Goal: Task Accomplishment & Management: Use online tool/utility

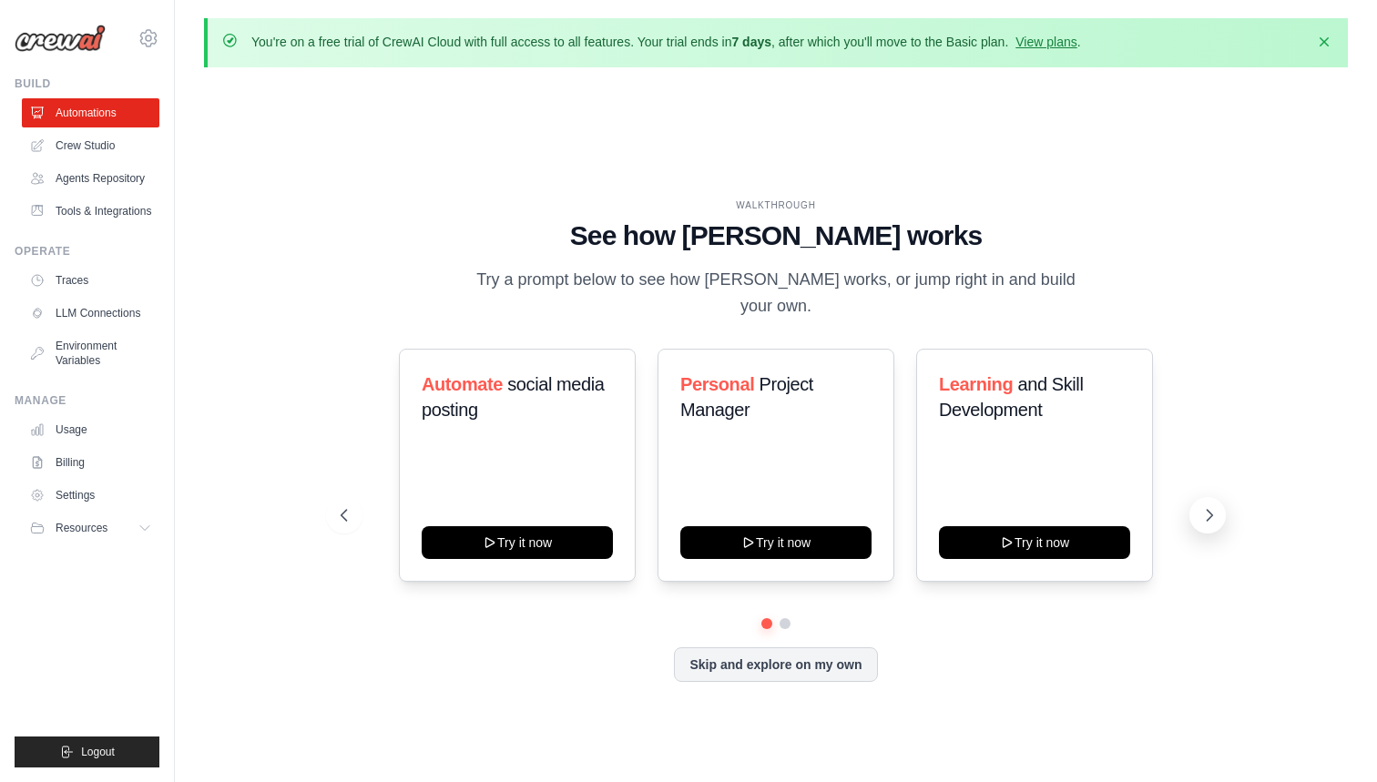
click at [1208, 506] on icon at bounding box center [1209, 515] width 18 height 18
click at [342, 506] on icon at bounding box center [342, 515] width 18 height 18
click at [1201, 506] on icon at bounding box center [1209, 515] width 18 height 18
click at [341, 506] on icon at bounding box center [342, 515] width 18 height 18
click at [476, 526] on button "Try it now" at bounding box center [517, 541] width 191 height 33
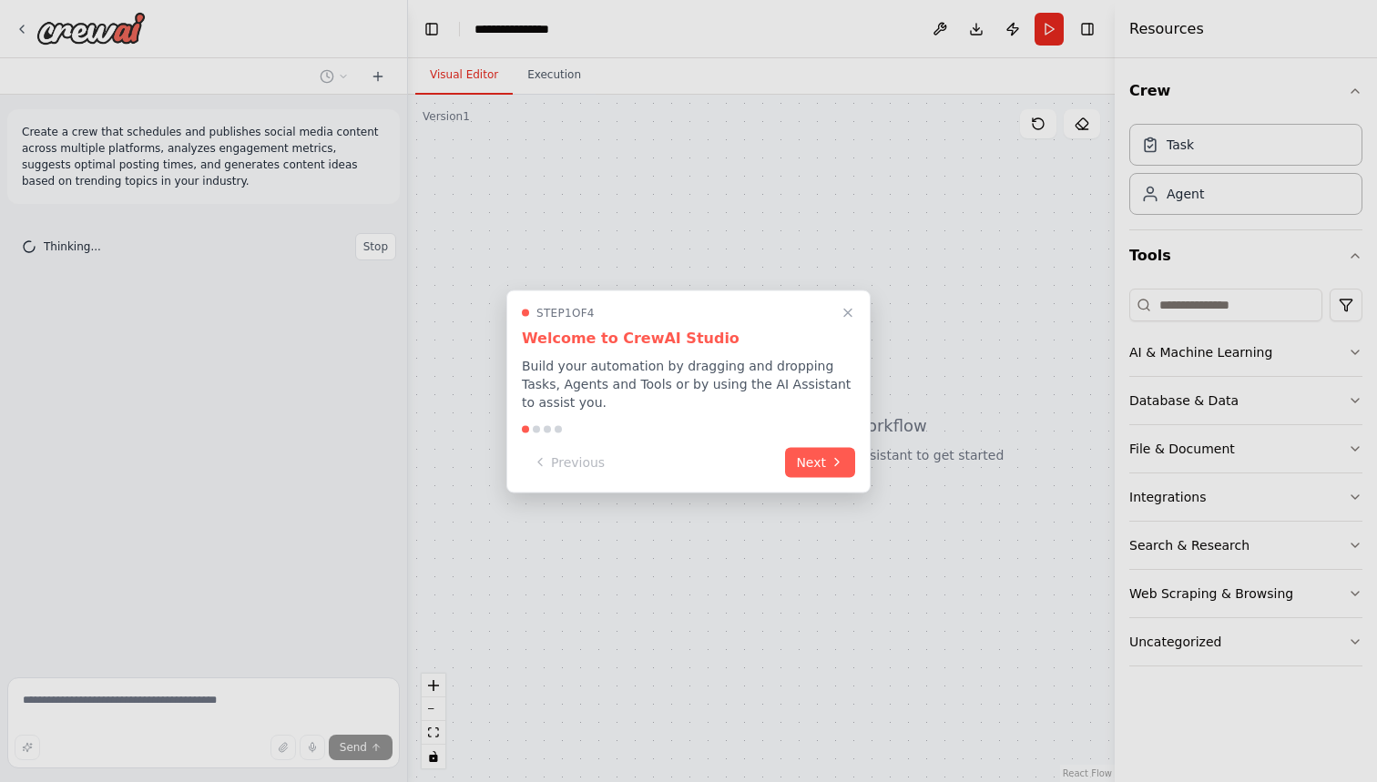
click at [702, 373] on p "Build your automation by dragging and dropping Tasks, Agents and Tools or by us…" at bounding box center [688, 383] width 333 height 55
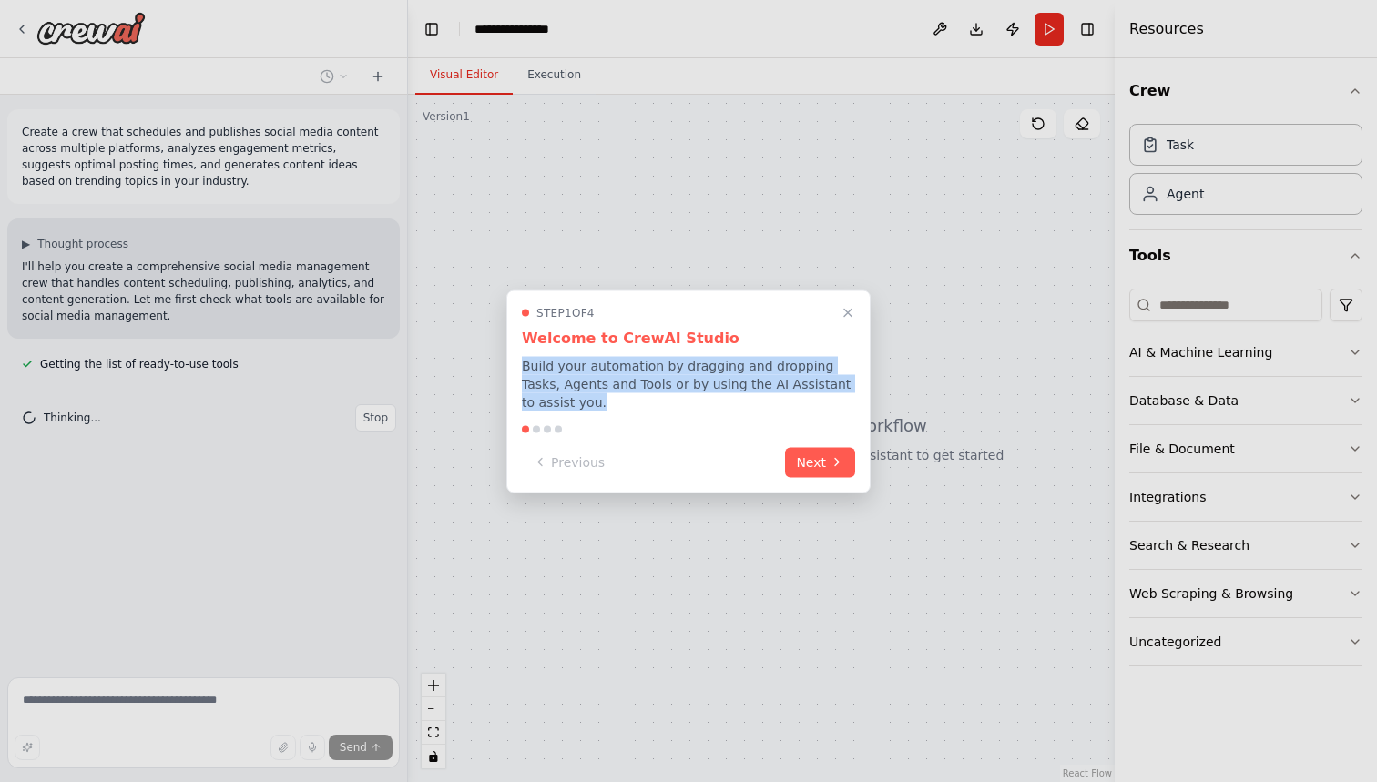
click at [698, 391] on p "Build your automation by dragging and dropping Tasks, Agents and Tools or by us…" at bounding box center [688, 383] width 333 height 55
click at [792, 413] on div "Step 1 of 4 Welcome to CrewAI Studio Build your automation by dragging and drop…" at bounding box center [688, 391] width 364 height 203
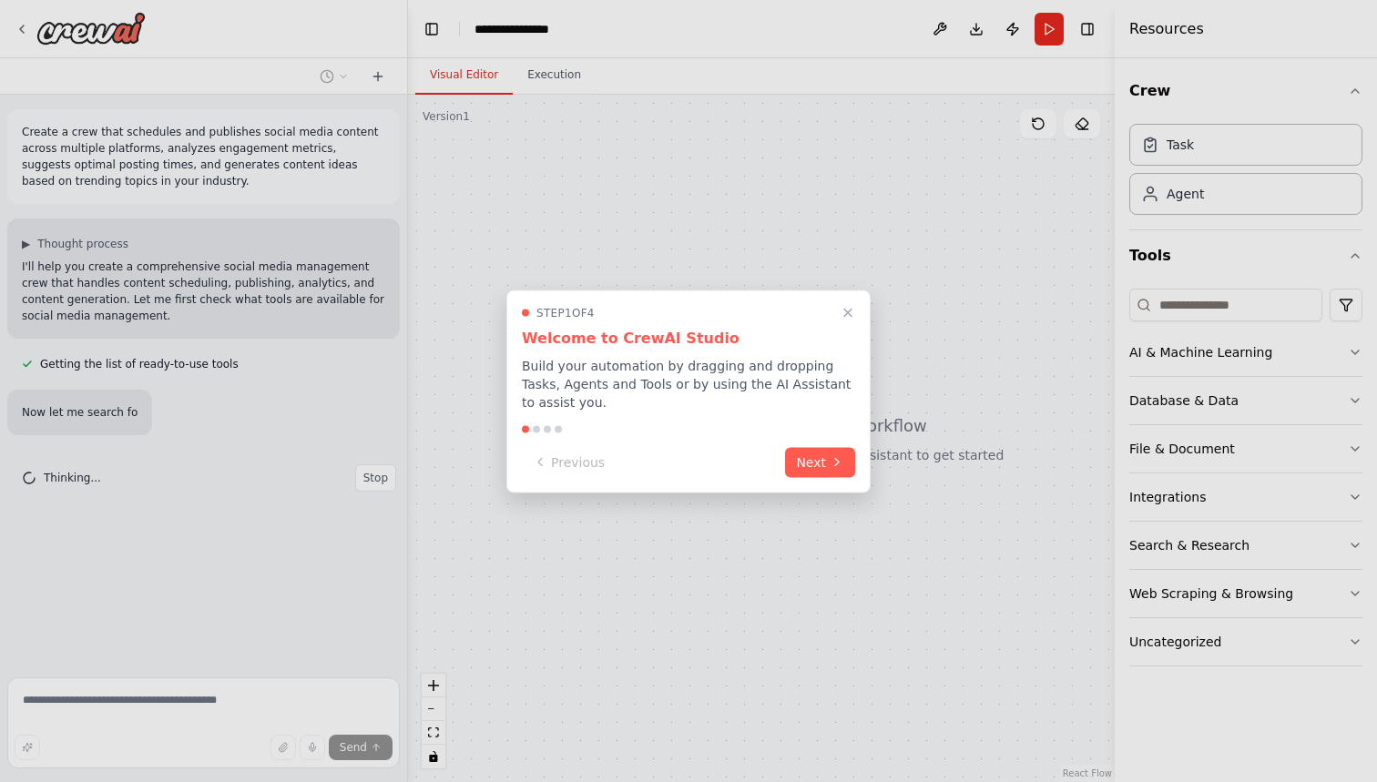
click at [608, 386] on p "Build your automation by dragging and dropping Tasks, Agents and Tools or by us…" at bounding box center [688, 383] width 333 height 55
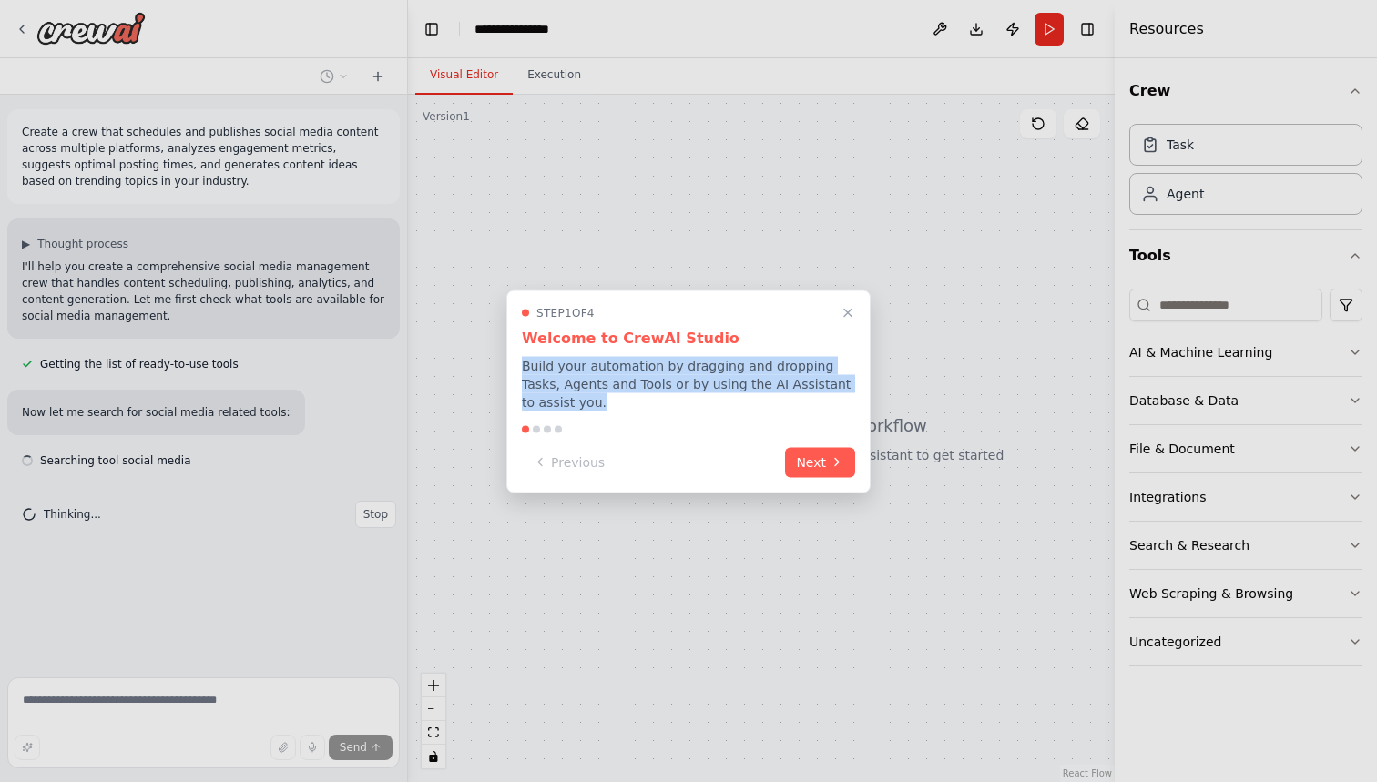
click at [608, 386] on p "Build your automation by dragging and dropping Tasks, Agents and Tools or by us…" at bounding box center [688, 383] width 333 height 55
click at [669, 381] on p "Build your automation by dragging and dropping Tasks, Agents and Tools or by us…" at bounding box center [688, 383] width 333 height 55
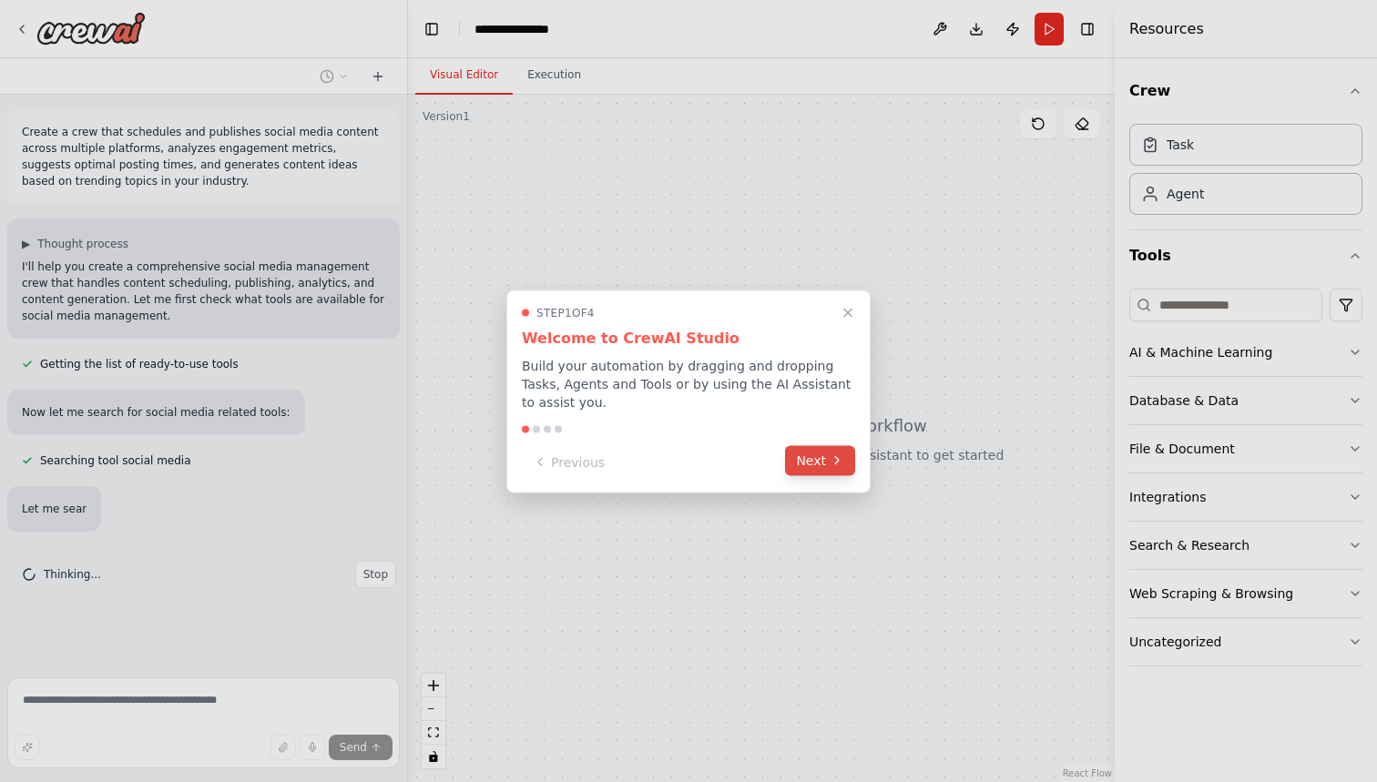
click at [832, 463] on icon at bounding box center [837, 461] width 15 height 15
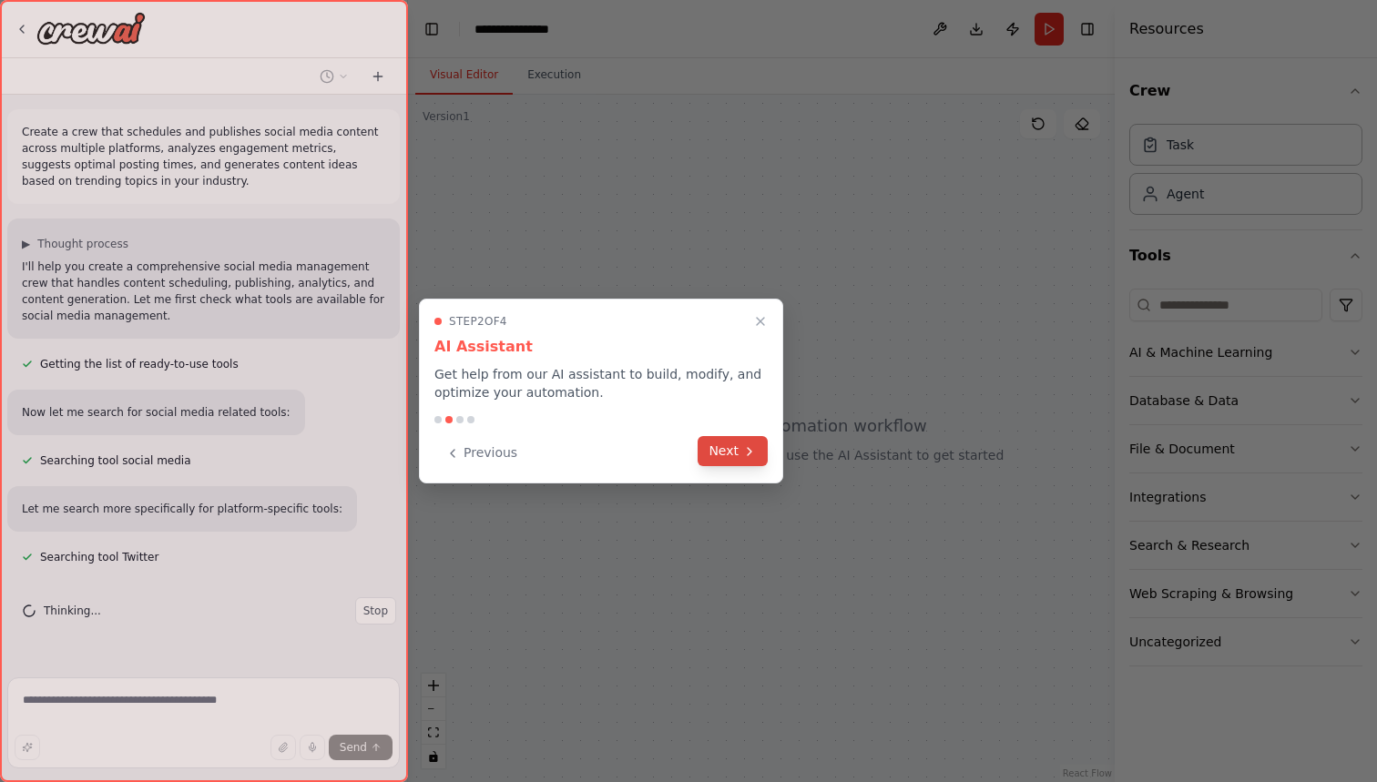
click at [745, 441] on button "Next" at bounding box center [733, 451] width 70 height 30
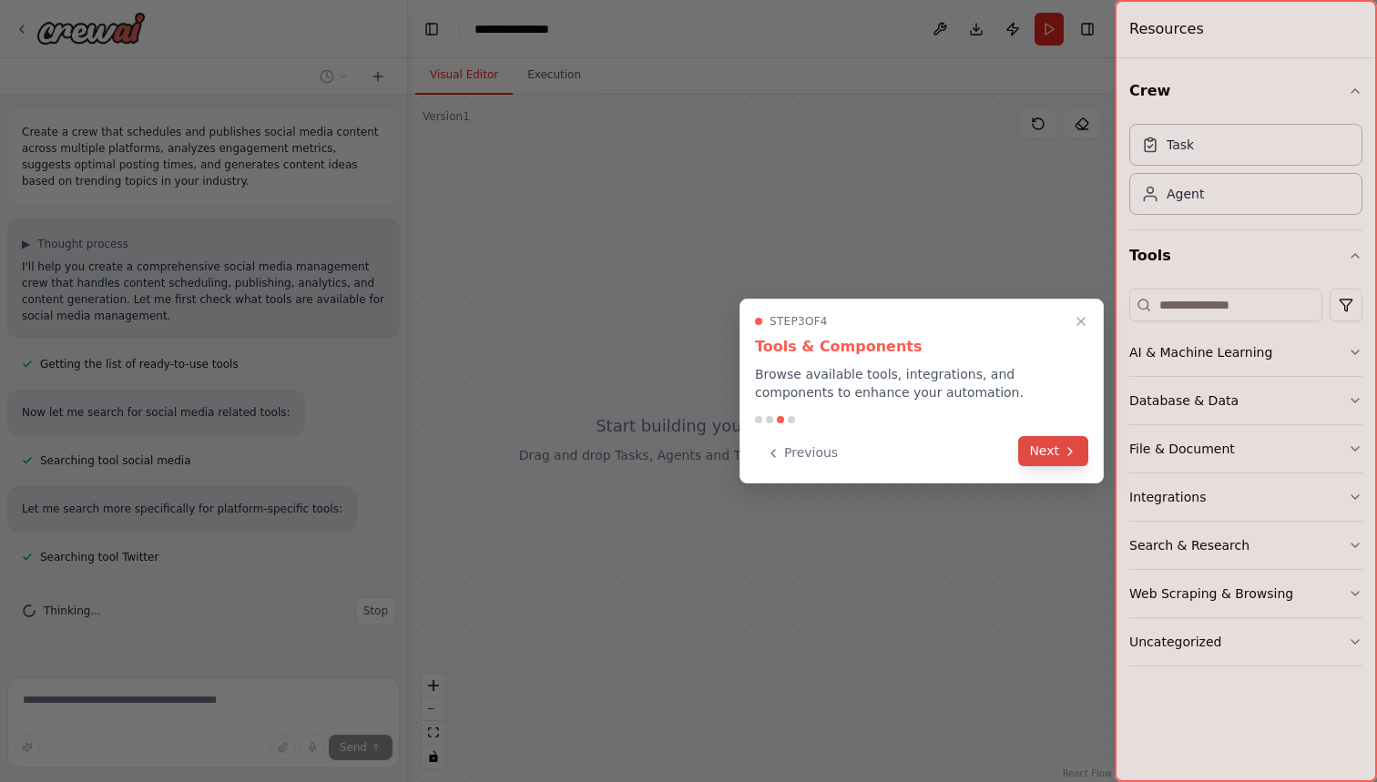
click at [1059, 445] on button "Next" at bounding box center [1053, 451] width 70 height 30
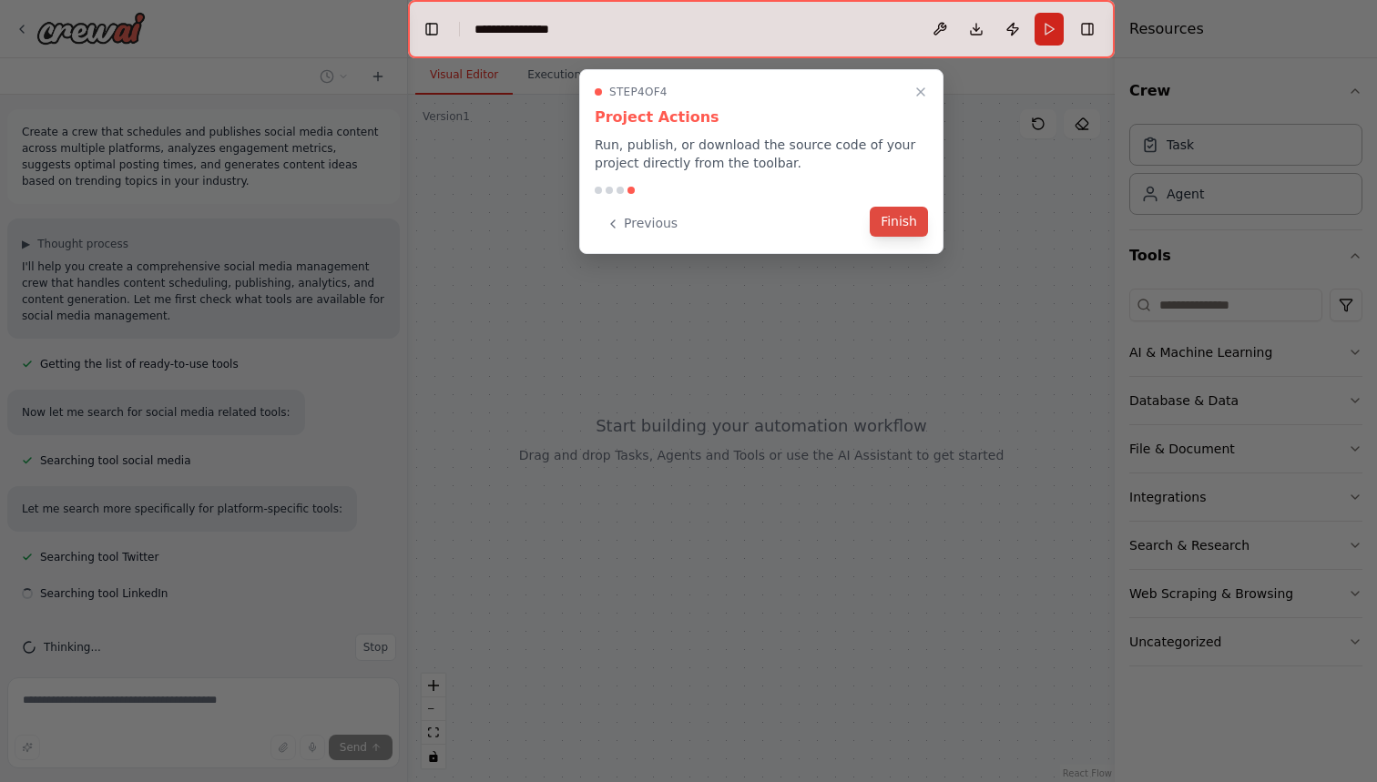
scroll to position [19, 0]
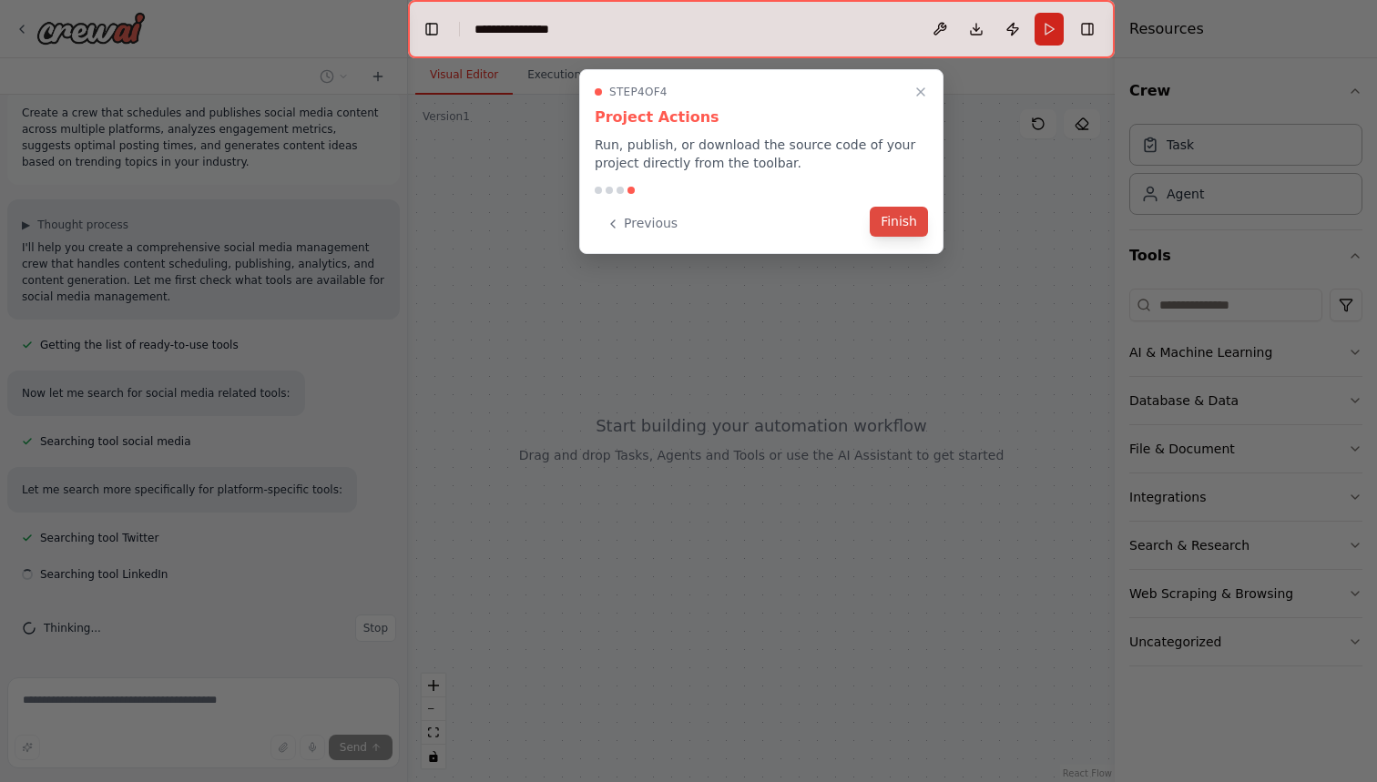
click at [906, 222] on button "Finish" at bounding box center [899, 222] width 58 height 30
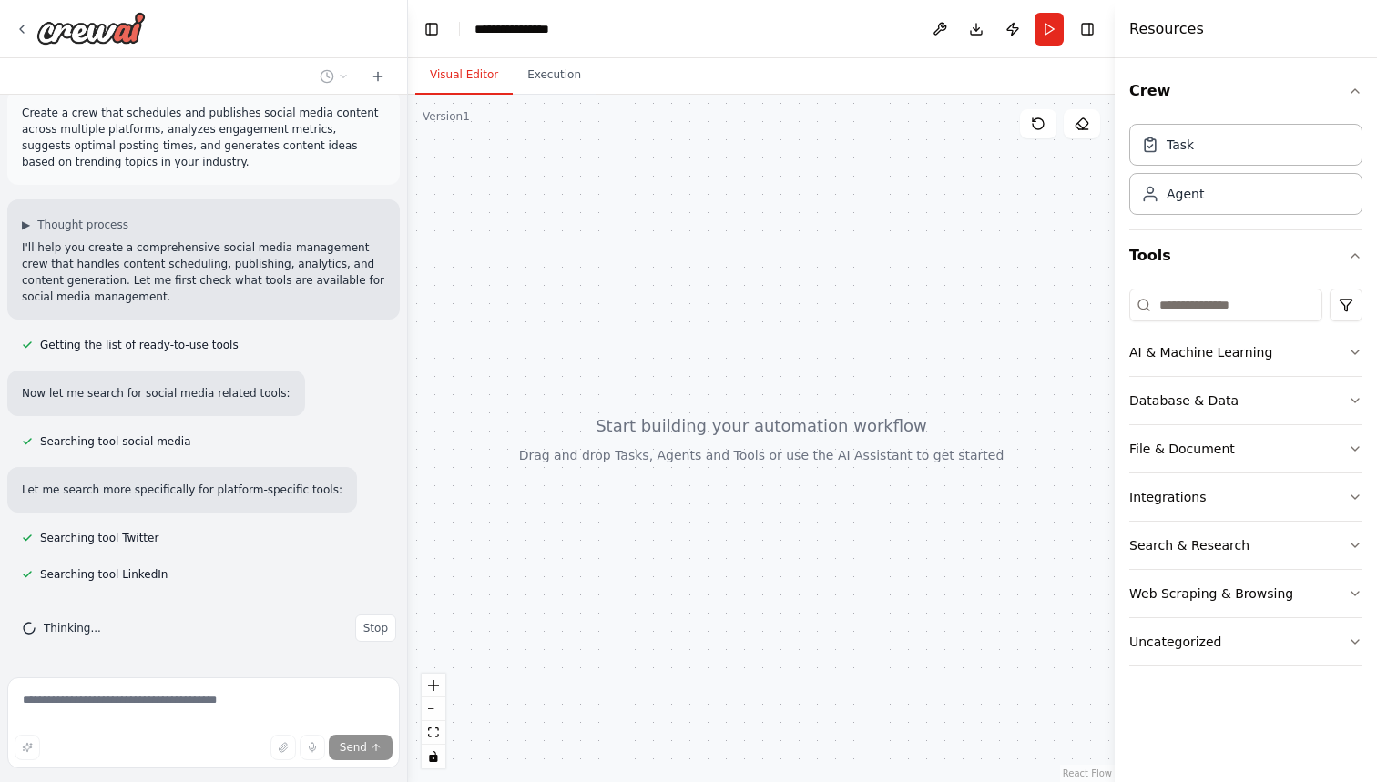
click at [753, 294] on div at bounding box center [761, 439] width 707 height 688
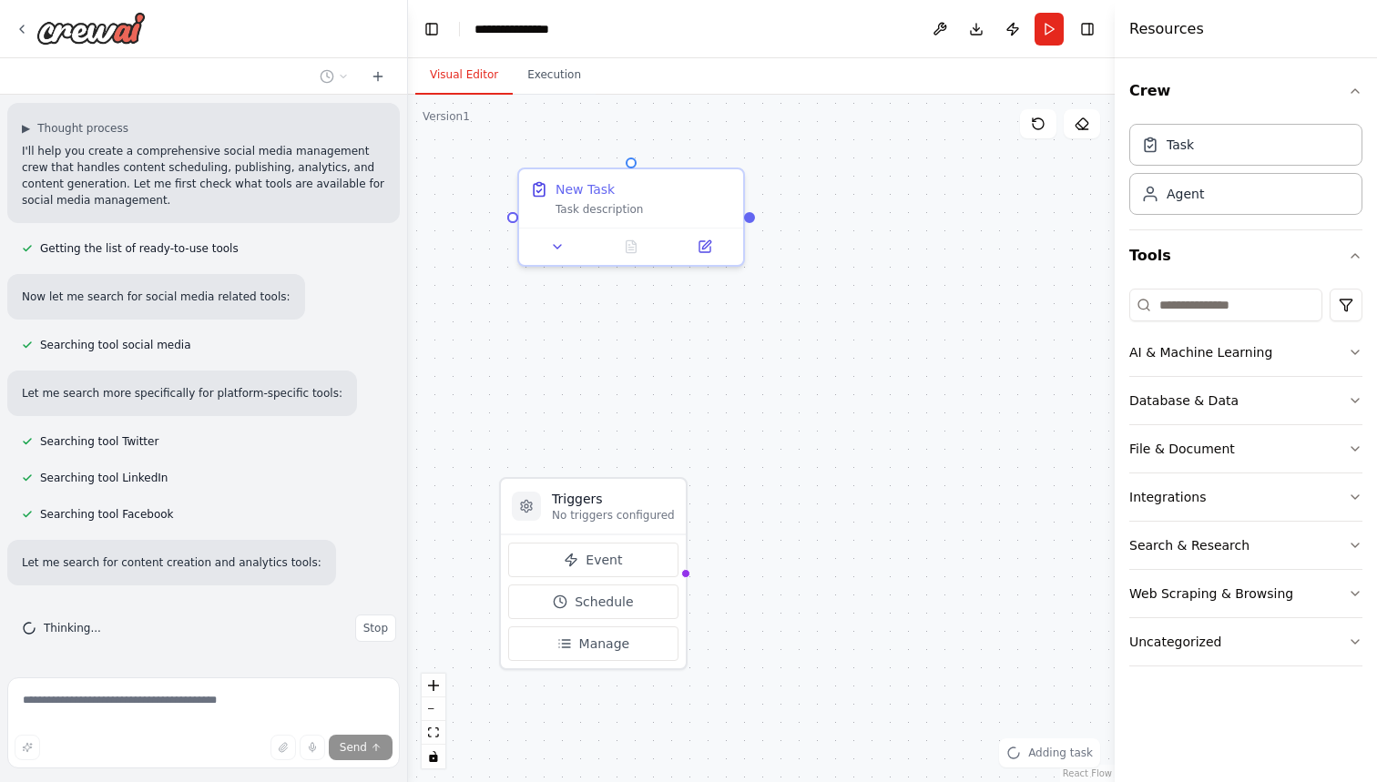
scroll to position [152, 0]
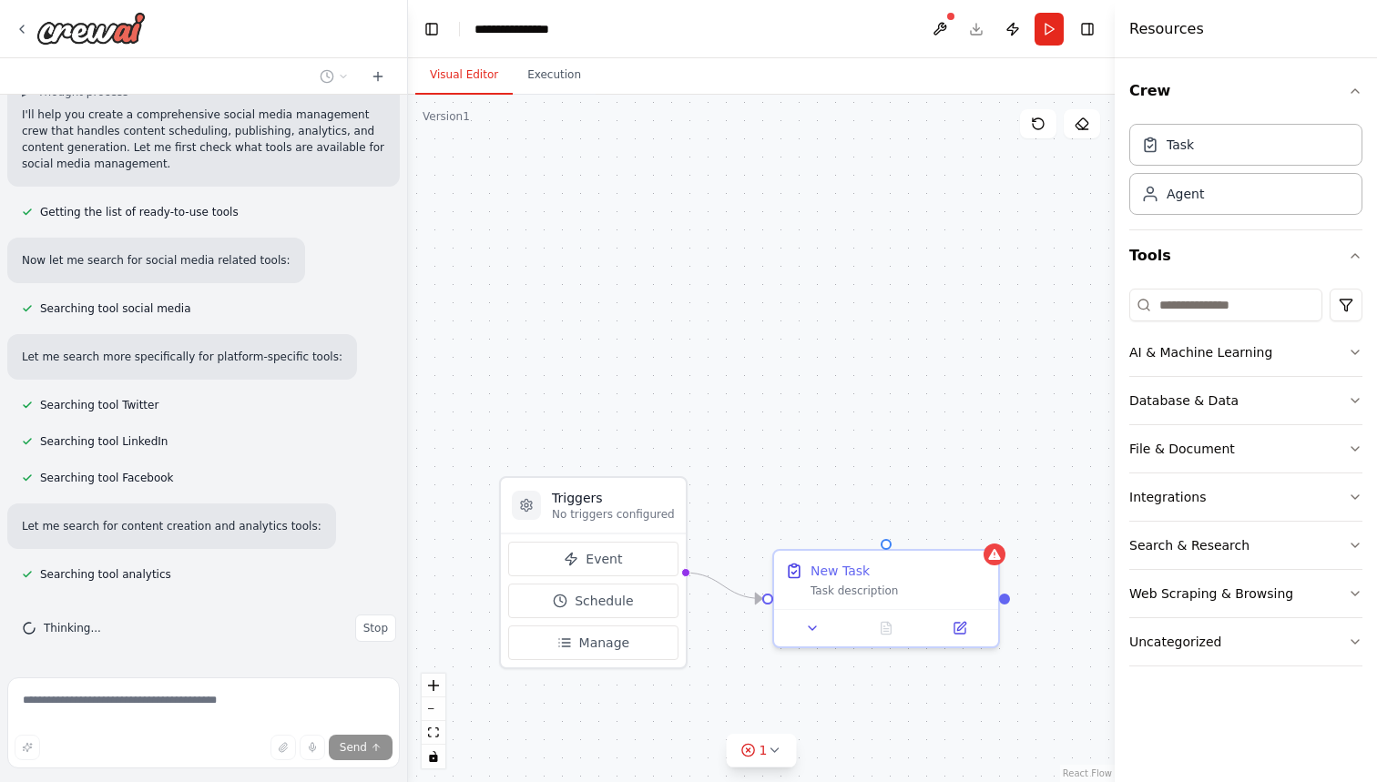
click at [760, 536] on div "Triggers No triggers configured Event Schedule Manage New Task Task description" at bounding box center [761, 439] width 707 height 688
click at [813, 587] on div "Task description" at bounding box center [899, 587] width 177 height 15
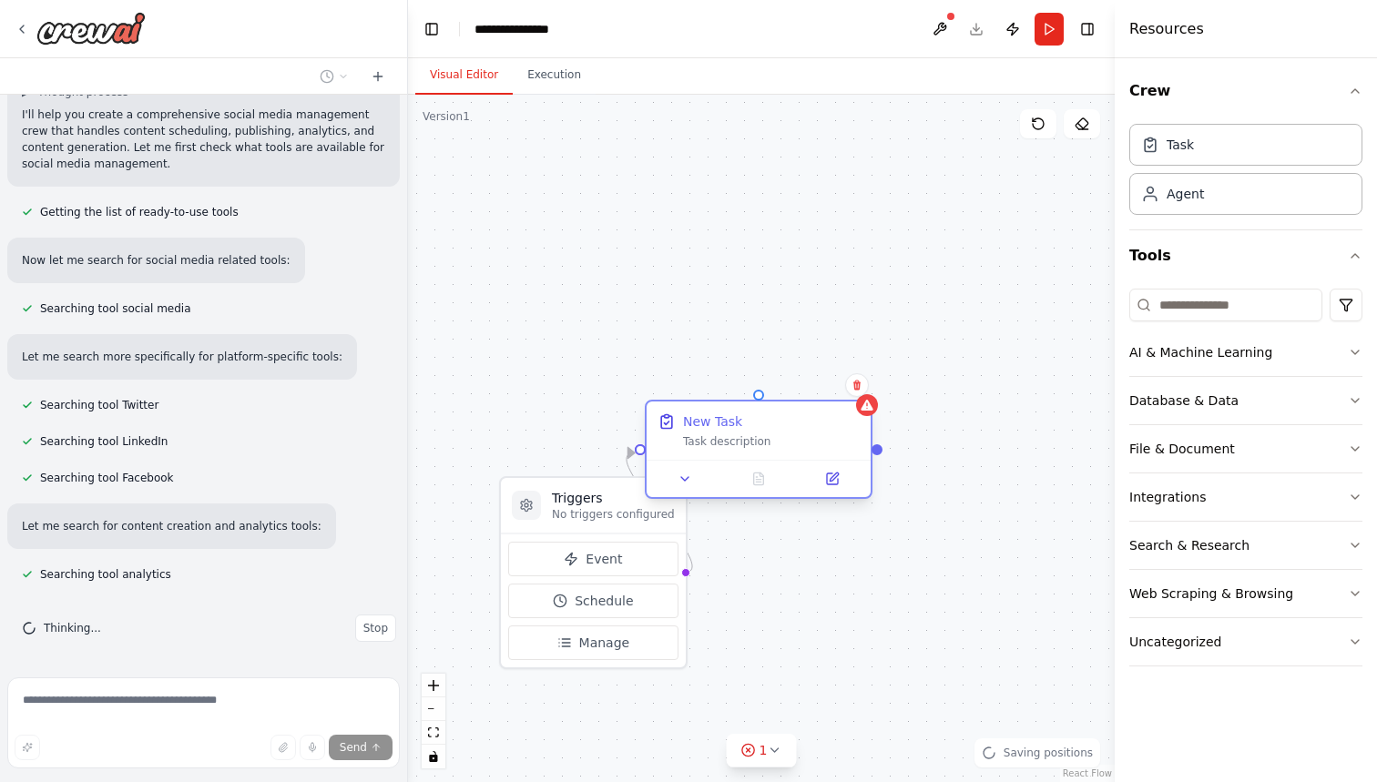
drag, startPoint x: 813, startPoint y: 587, endPoint x: 682, endPoint y: 440, distance: 197.4
click at [682, 440] on div "New Task Task description" at bounding box center [759, 431] width 202 height 36
click at [859, 381] on icon at bounding box center [857, 385] width 11 height 11
click at [805, 384] on button "Confirm" at bounding box center [805, 385] width 65 height 22
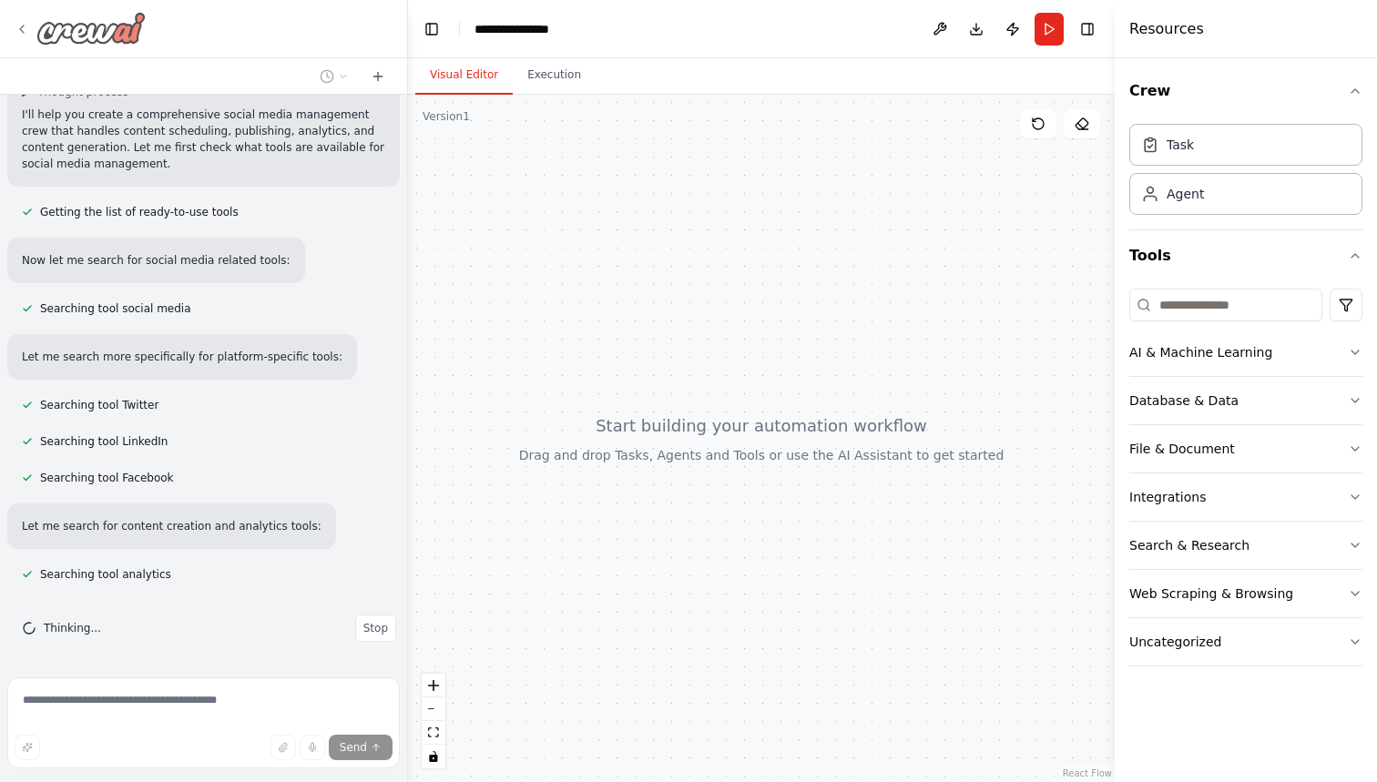
click at [26, 23] on icon at bounding box center [22, 29] width 15 height 15
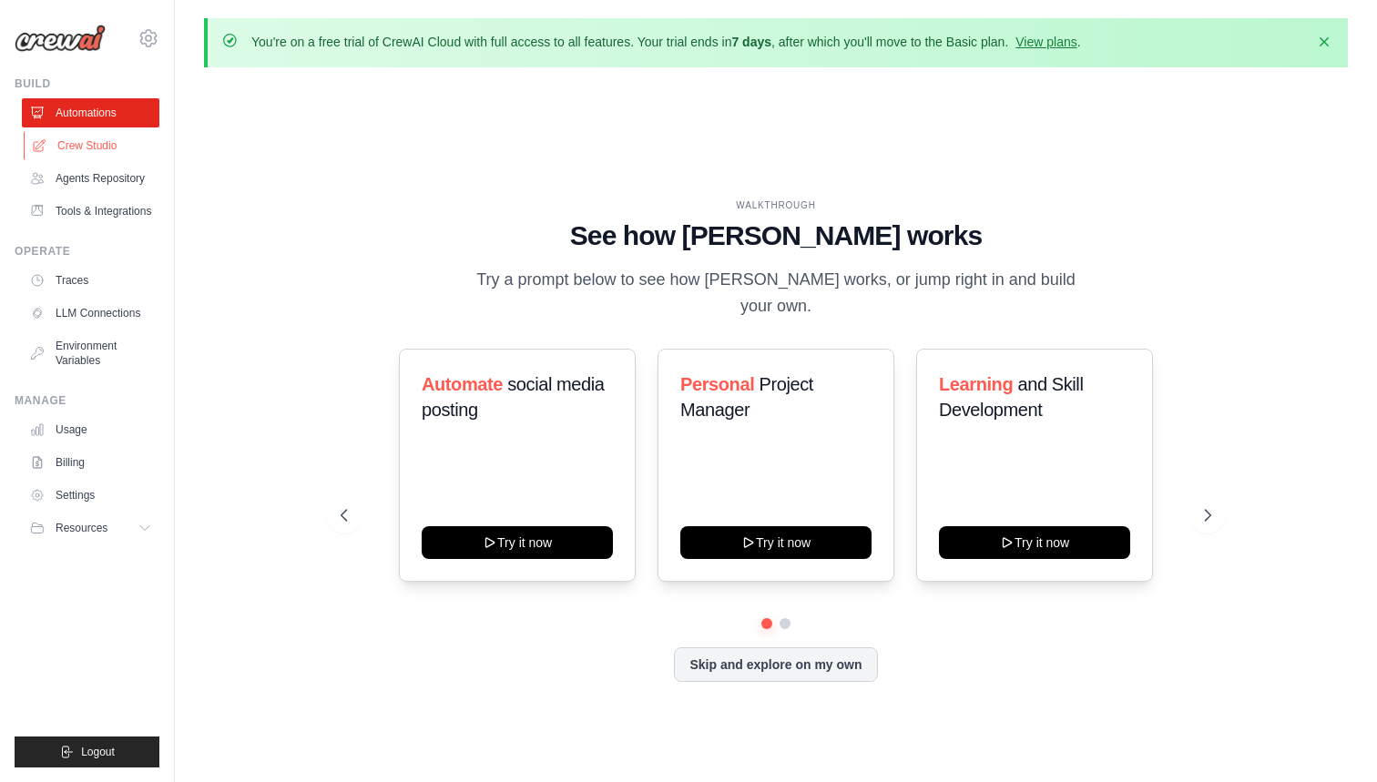
click at [90, 140] on link "Crew Studio" at bounding box center [93, 145] width 138 height 29
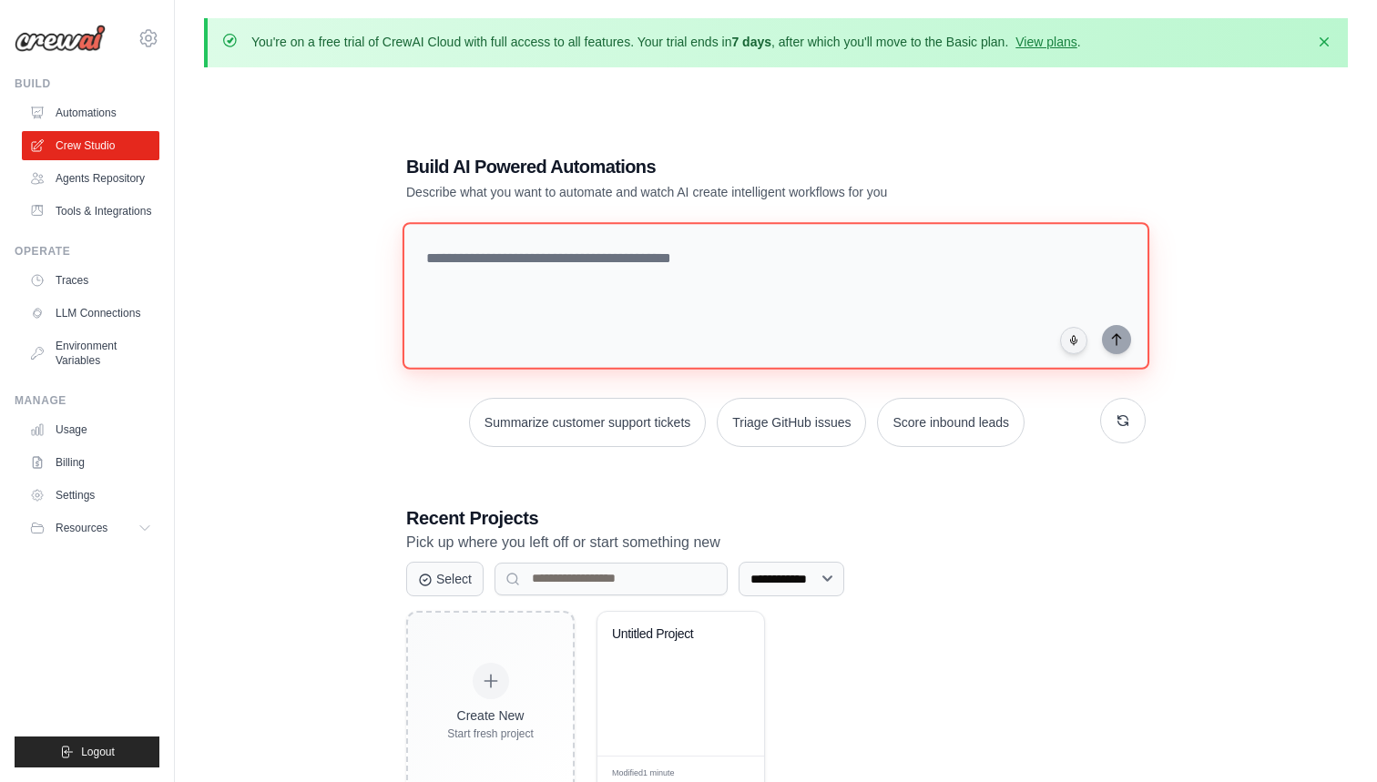
click at [614, 301] on textarea at bounding box center [776, 296] width 747 height 148
type textarea "**********"
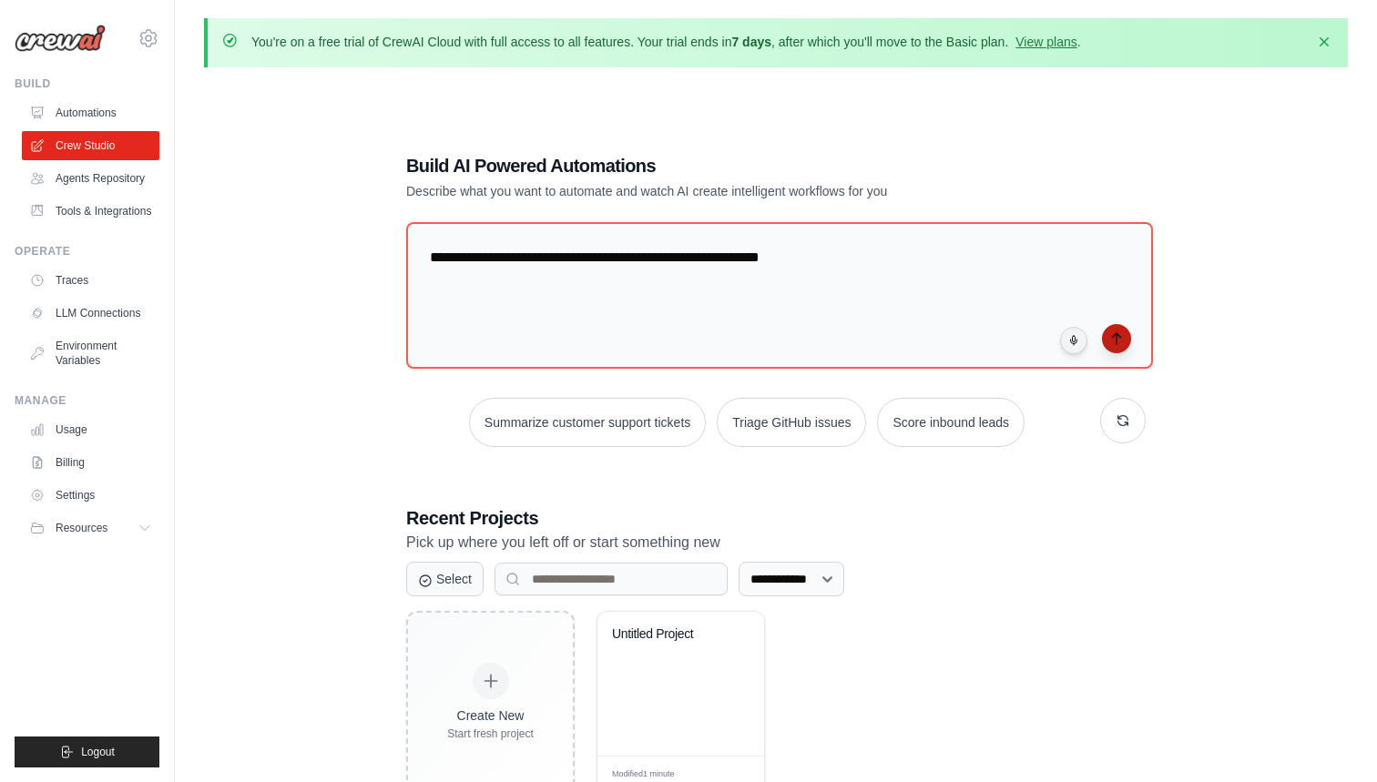
click at [1114, 332] on icon "submit" at bounding box center [1116, 339] width 15 height 15
